Goal: Transaction & Acquisition: Purchase product/service

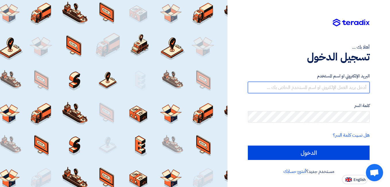
click at [338, 86] on input "text" at bounding box center [309, 87] width 122 height 11
type input "laith@fipco.com.sa"
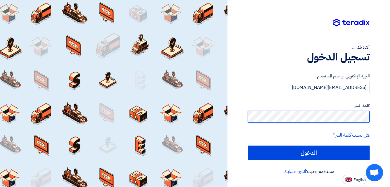
click at [248, 145] on input "الدخول" at bounding box center [309, 152] width 122 height 14
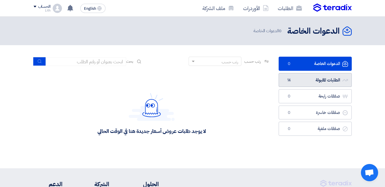
click at [301, 75] on link "الطلبات المقبولة الطلبات المقبولة 14" at bounding box center [315, 80] width 73 height 14
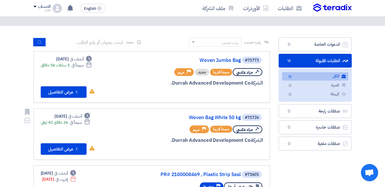
scroll to position [29, 0]
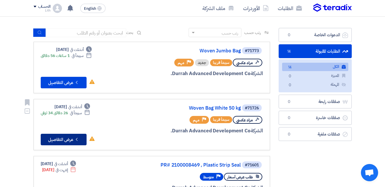
click at [57, 137] on button "Check details عرض التفاصيل" at bounding box center [64, 138] width 46 height 11
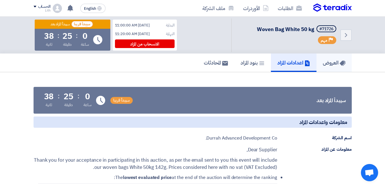
click at [325, 63] on h5 "العروض" at bounding box center [334, 62] width 23 height 7
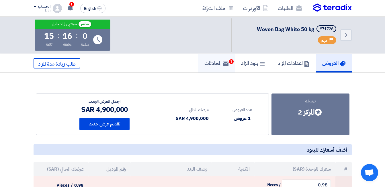
click at [218, 64] on h5 "المحادثات 1" at bounding box center [217, 63] width 24 height 7
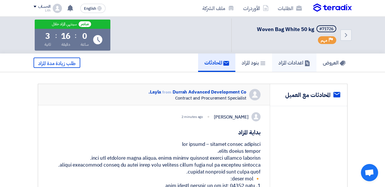
click at [282, 62] on h5 "اعدادات المزاد" at bounding box center [295, 62] width 32 height 7
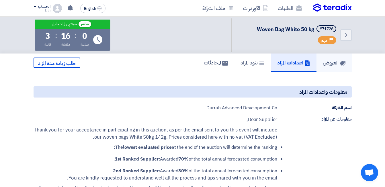
click at [326, 62] on h5 "العروض" at bounding box center [334, 62] width 23 height 7
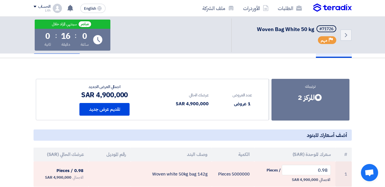
scroll to position [29, 0]
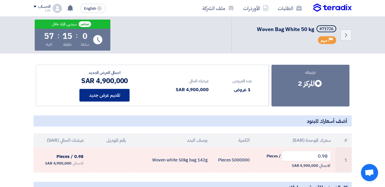
click at [105, 96] on button "تقديم عرض جديد" at bounding box center [105, 95] width 50 height 13
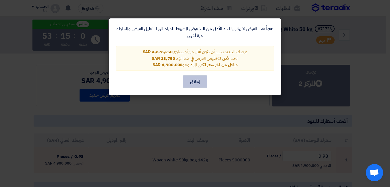
click at [192, 82] on button "إغلاق" at bounding box center [195, 81] width 25 height 13
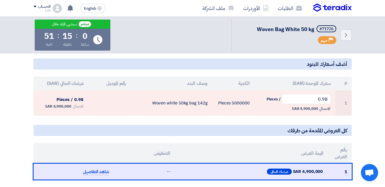
scroll to position [86, 0]
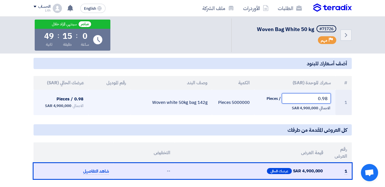
click at [326, 100] on input "0.98" at bounding box center [306, 98] width 49 height 10
type input "0.95"
click at [256, 108] on td "0.95 / Pieces الاجمالي 4,750,000 SAR" at bounding box center [295, 102] width 81 height 25
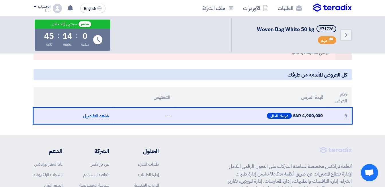
scroll to position [144, 0]
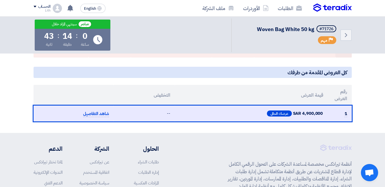
click at [230, 88] on th "قيمة العرض" at bounding box center [251, 95] width 153 height 21
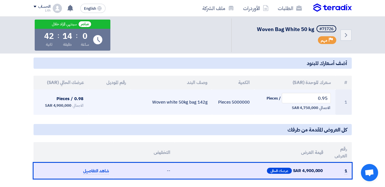
scroll to position [86, 0]
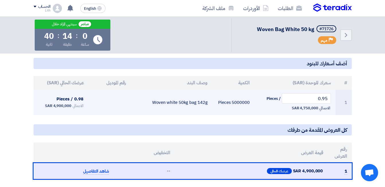
click at [220, 114] on td "5000000 Pieces" at bounding box center [233, 102] width 42 height 25
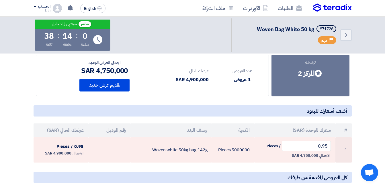
scroll to position [29, 0]
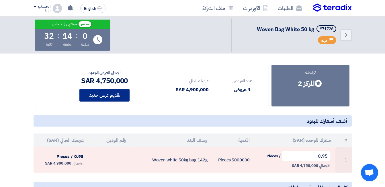
click at [114, 92] on button "تقديم عرض جديد" at bounding box center [105, 95] width 50 height 13
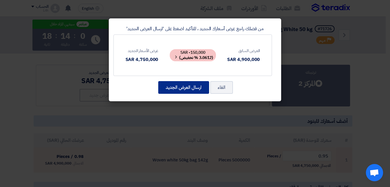
click at [192, 89] on button "ارسال العرض الجديد" at bounding box center [183, 87] width 51 height 13
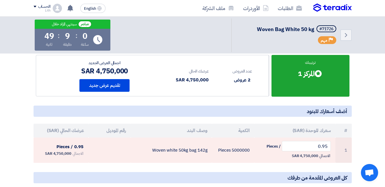
scroll to position [0, 0]
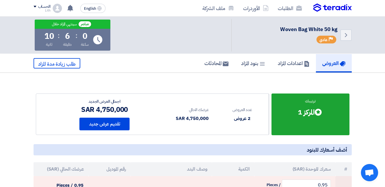
scroll to position [29, 0]
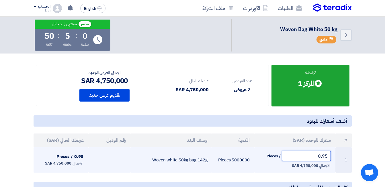
click at [327, 157] on input "0.95" at bounding box center [306, 155] width 49 height 10
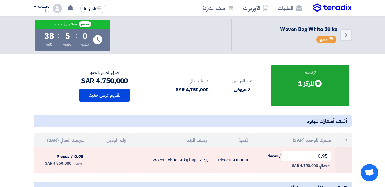
click at [372, 134] on section "ترتيبك Bids submitted المركز 1 عدد العروض 2 عروض عرضك الحالي # 0.95" at bounding box center [192, 153] width 385 height 219
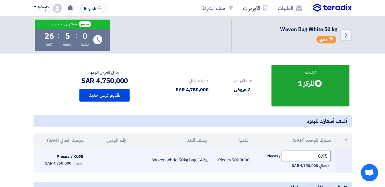
drag, startPoint x: 328, startPoint y: 156, endPoint x: 319, endPoint y: 157, distance: 9.8
click at [319, 157] on input "0.95" at bounding box center [306, 155] width 49 height 10
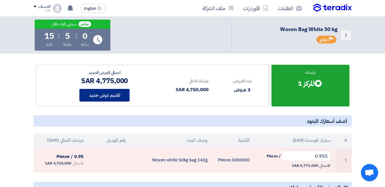
click at [104, 96] on button "تقديم عرض جديد" at bounding box center [105, 95] width 50 height 13
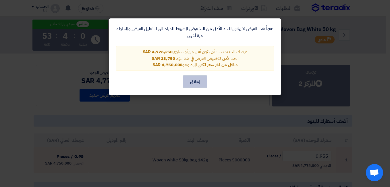
click at [193, 82] on button "إغلاق" at bounding box center [195, 81] width 25 height 13
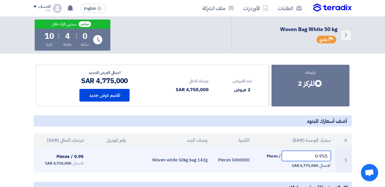
click at [327, 156] on input "0.955" at bounding box center [306, 155] width 49 height 10
click at [325, 157] on input "0.955" at bounding box center [306, 155] width 49 height 10
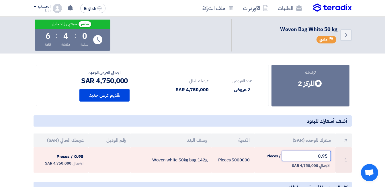
type input "0.95"
click at [364, 134] on section "ترتيبك Bids submitted المركز 2 عدد العروض 2 عروض عرضك الحالي # 0.95" at bounding box center [192, 153] width 385 height 219
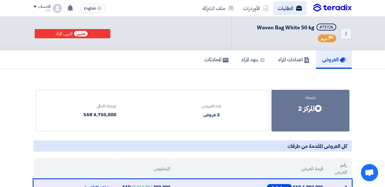
click at [290, 9] on link "الطلبات" at bounding box center [290, 7] width 33 height 13
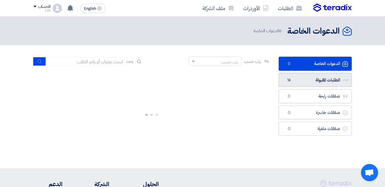
click at [312, 79] on link "الطلبات المقبولة الطلبات المقبولة 14" at bounding box center [315, 80] width 73 height 14
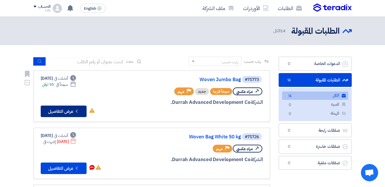
click at [67, 112] on button "Check details عرض التفاصيل" at bounding box center [64, 110] width 46 height 11
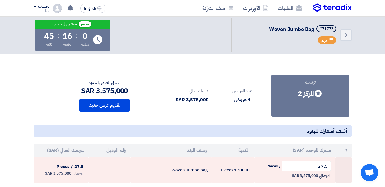
scroll to position [29, 0]
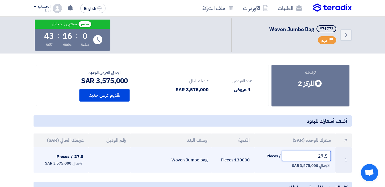
drag, startPoint x: 313, startPoint y: 155, endPoint x: 329, endPoint y: 156, distance: 16.4
click at [329, 156] on input "27.5" at bounding box center [306, 155] width 49 height 10
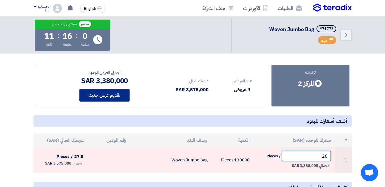
type input "26"
click at [108, 92] on button "تقديم عرض جديد" at bounding box center [105, 95] width 50 height 13
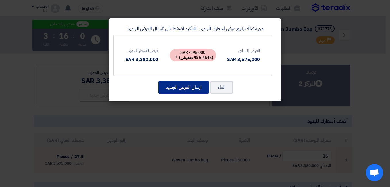
click at [189, 87] on button "ارسال العرض الجديد" at bounding box center [183, 87] width 51 height 13
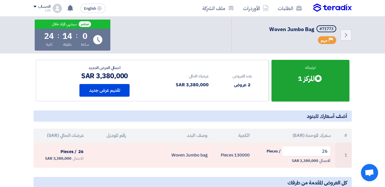
scroll to position [29, 0]
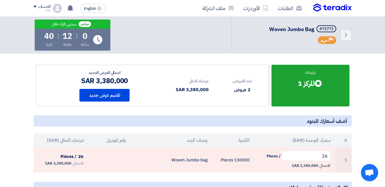
click at [370, 117] on section "ترتيبك Bids submitted المركز 1 عدد العروض 2 عروض عرضك الحالي # 26" at bounding box center [192, 153] width 385 height 219
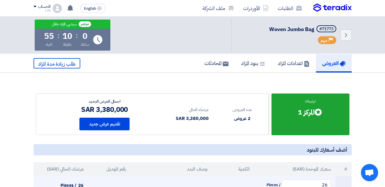
scroll to position [29, 0]
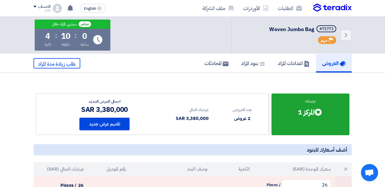
scroll to position [29, 0]
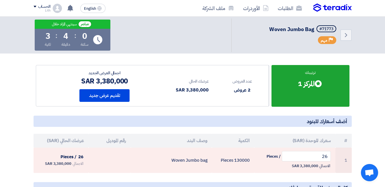
scroll to position [29, 0]
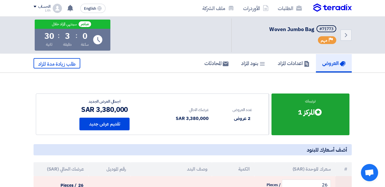
scroll to position [29, 0]
click at [16, 96] on section "ترتيبك Bids submitted المركز 1 عدد العروض 2 عروض عرضك الحالي # 26" at bounding box center [192, 182] width 385 height 219
click at [144, 86] on div "ترتيبك Bids submitted المركز 1 عدد العروض 2 عروض عرضك الحالي 3,380,000 SAR # 26" at bounding box center [192, 182] width 327 height 196
click at [142, 87] on div "ترتيبك Bids submitted المركز 1 عدد العروض 2 عروض عرضك الحالي 3,380,000 SAR # 26" at bounding box center [192, 182] width 327 height 196
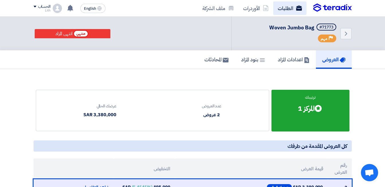
click at [291, 7] on link "الطلبات" at bounding box center [290, 7] width 33 height 13
